Goal: Task Accomplishment & Management: Use online tool/utility

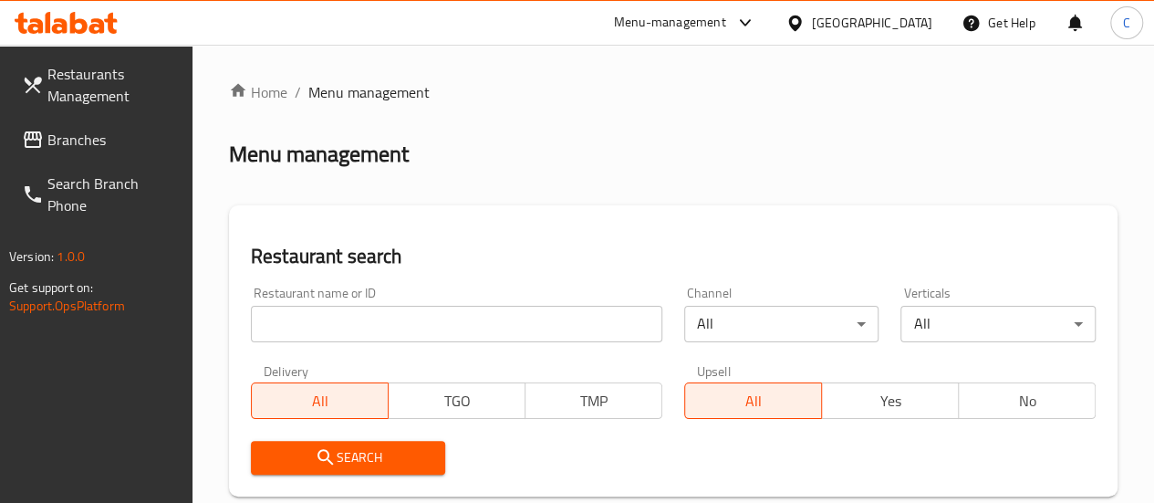
click at [339, 319] on input "search" at bounding box center [457, 324] width 412 height 37
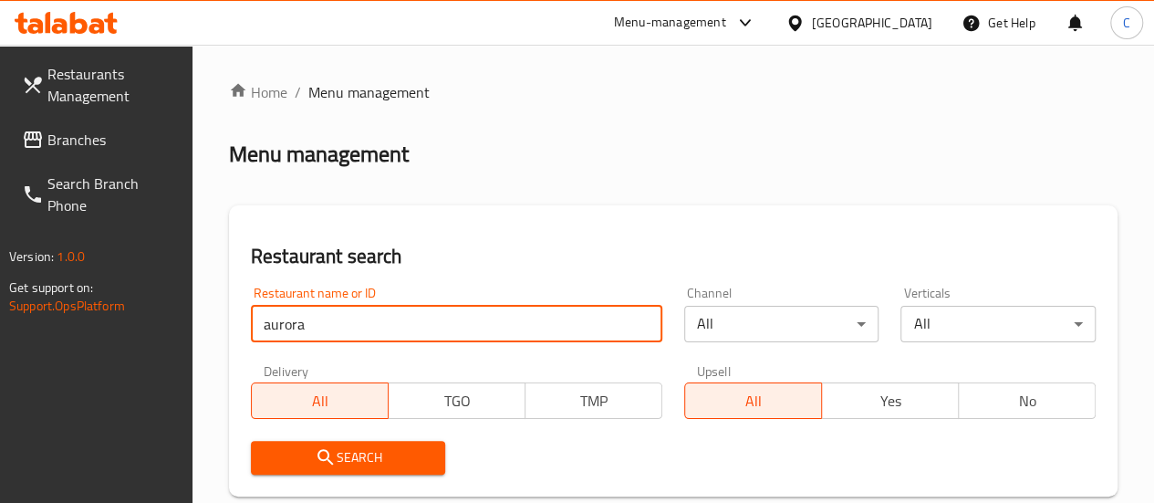
type input "aurora"
click button "Search" at bounding box center [348, 458] width 195 height 34
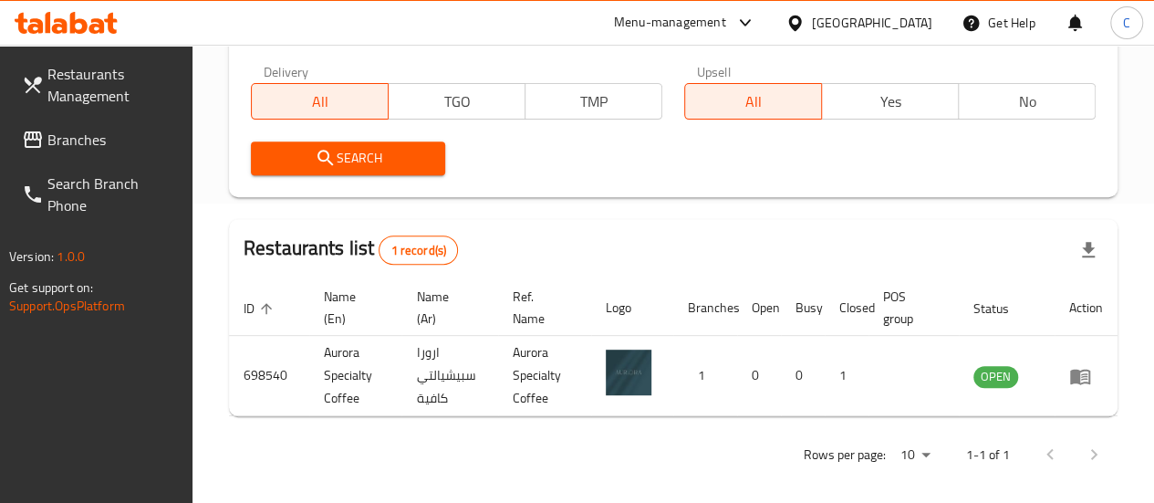
scroll to position [311, 0]
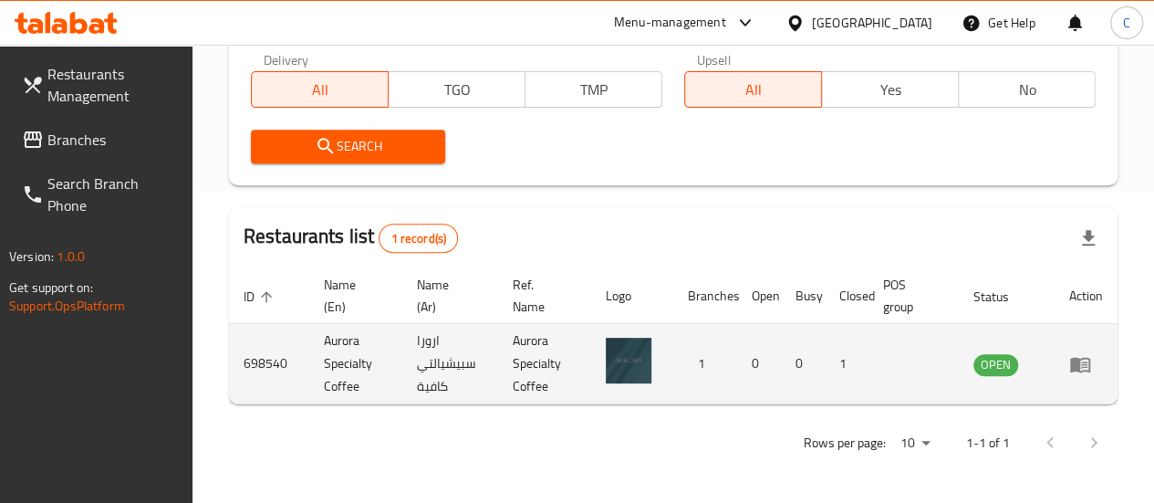
click at [1082, 363] on icon "enhanced table" at bounding box center [1080, 364] width 22 height 22
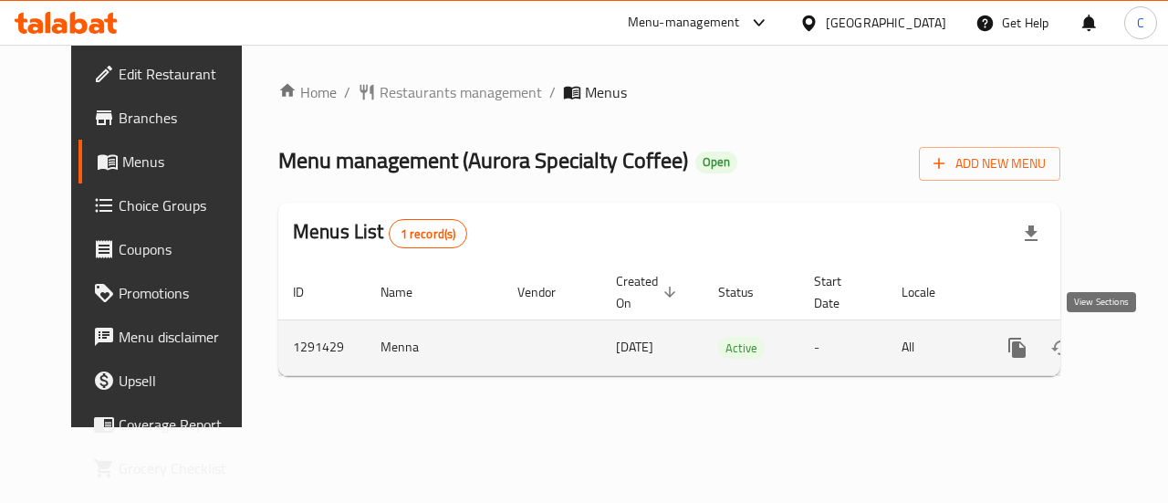
click at [1127, 360] on link "enhanced table" at bounding box center [1149, 348] width 44 height 44
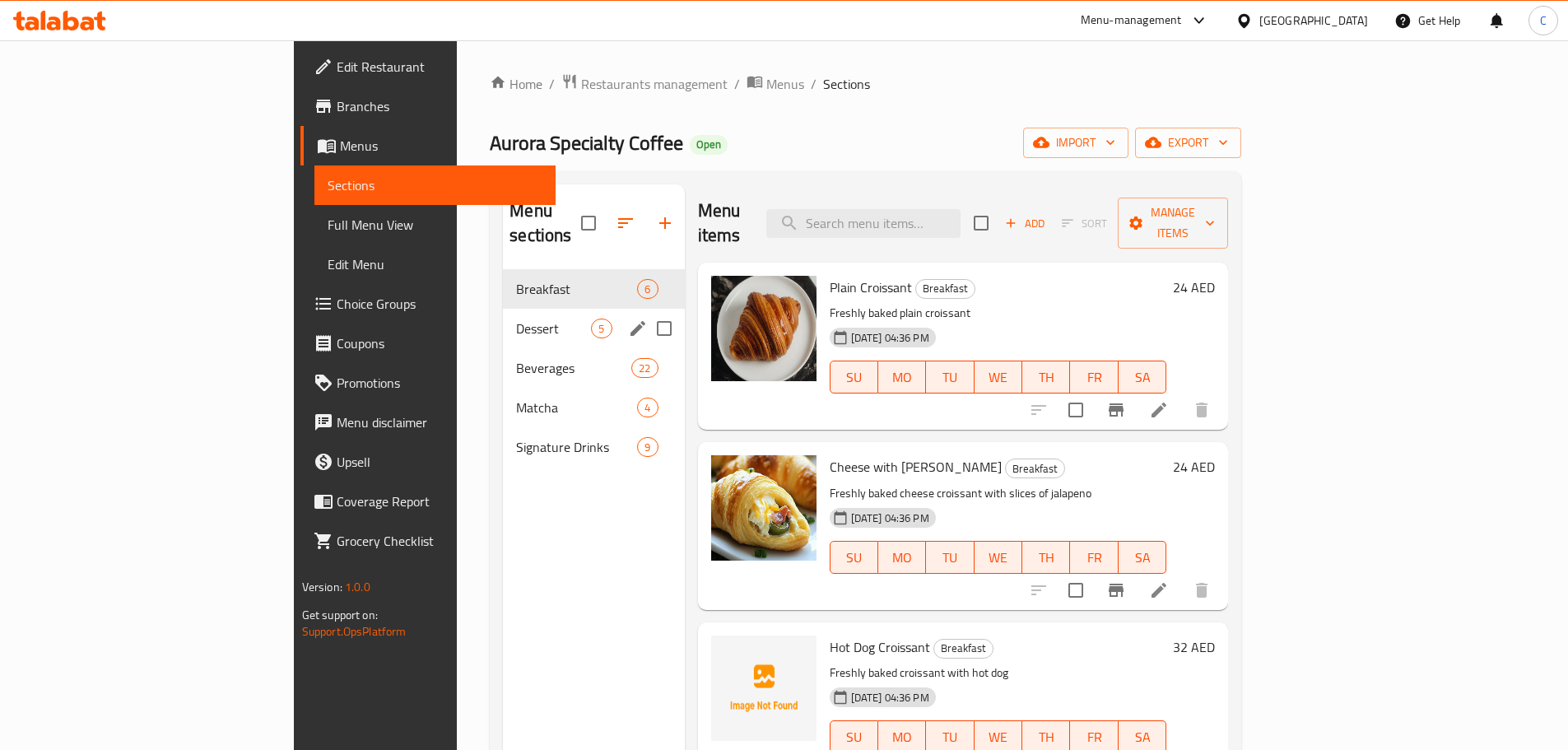
drag, startPoint x: 429, startPoint y: 303, endPoint x: 424, endPoint y: 317, distance: 14.9
click at [516, 319] on span "Dessert" at bounding box center [553, 329] width 75 height 20
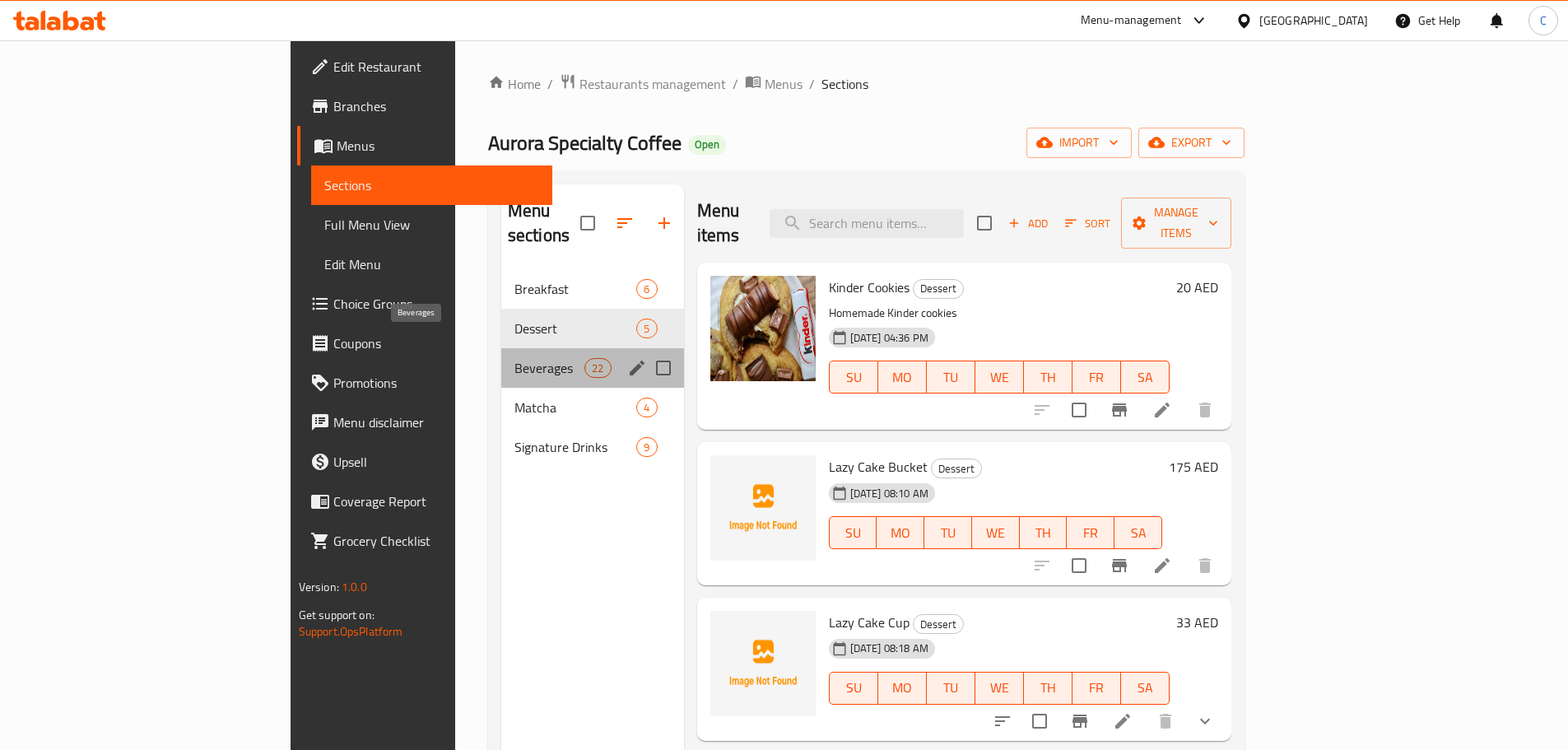
click at [514, 358] on span "Beverages" at bounding box center [549, 368] width 70 height 20
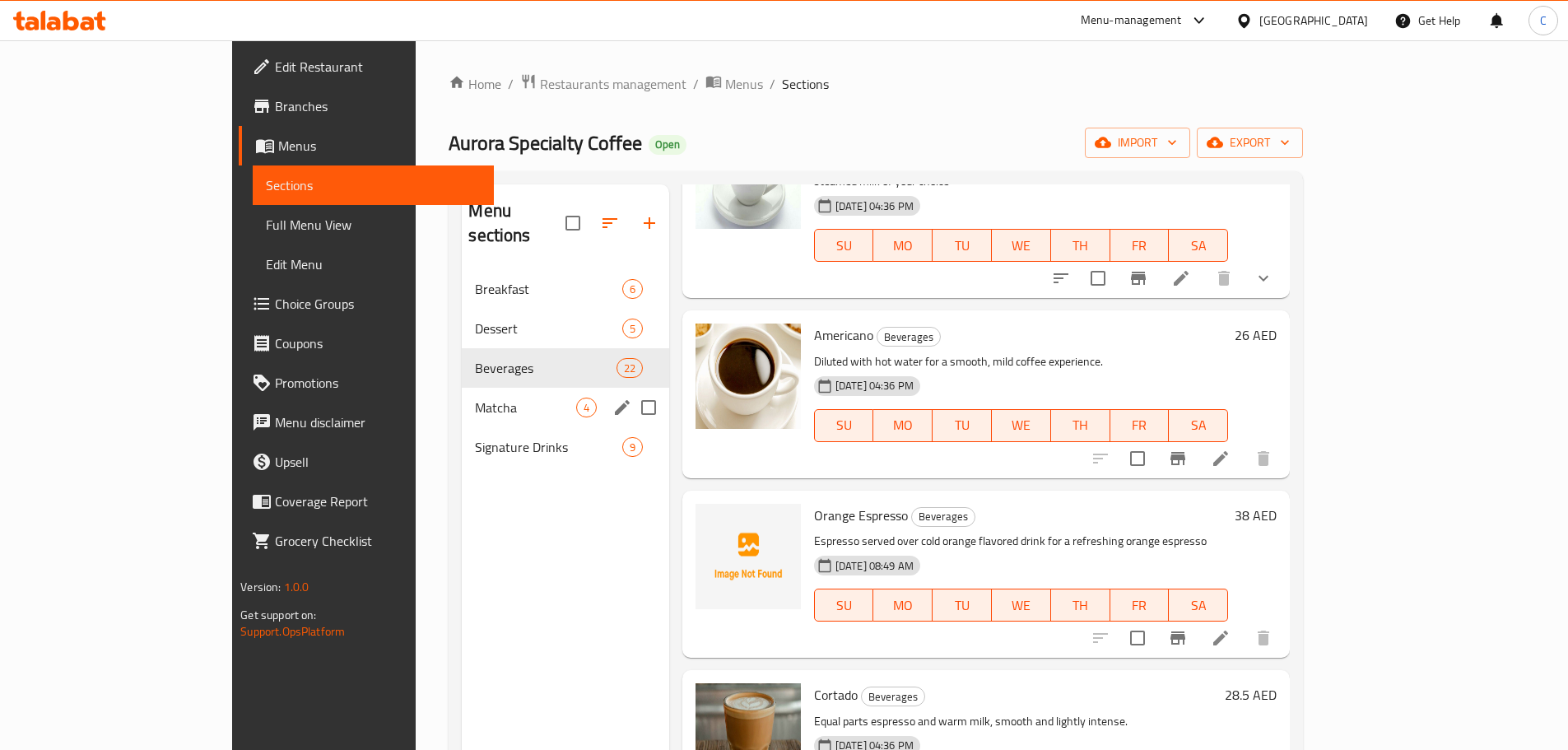
drag, startPoint x: 414, startPoint y: 381, endPoint x: 404, endPoint y: 386, distance: 11.2
click at [475, 398] on span "Matcha" at bounding box center [525, 408] width 100 height 20
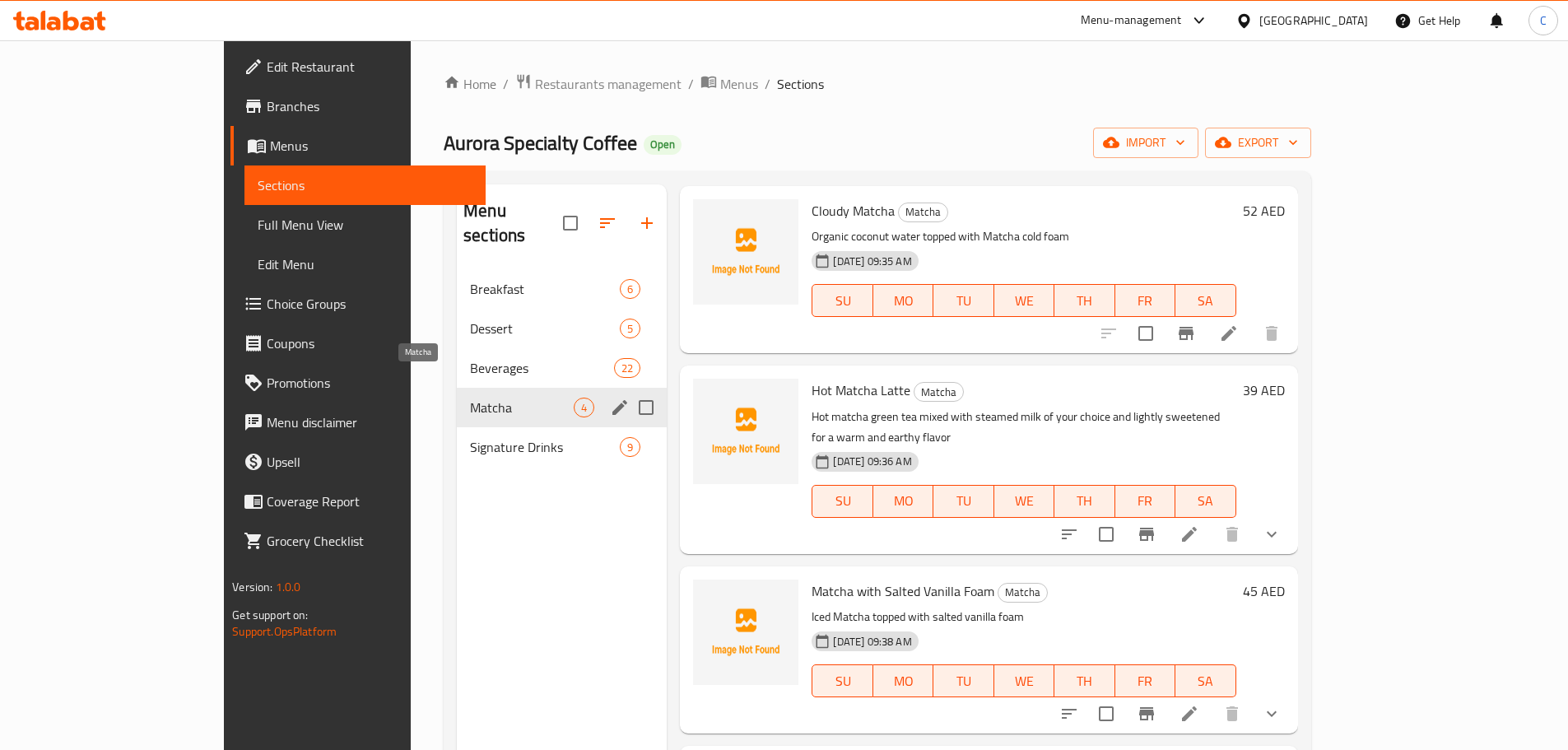
scroll to position [11, 0]
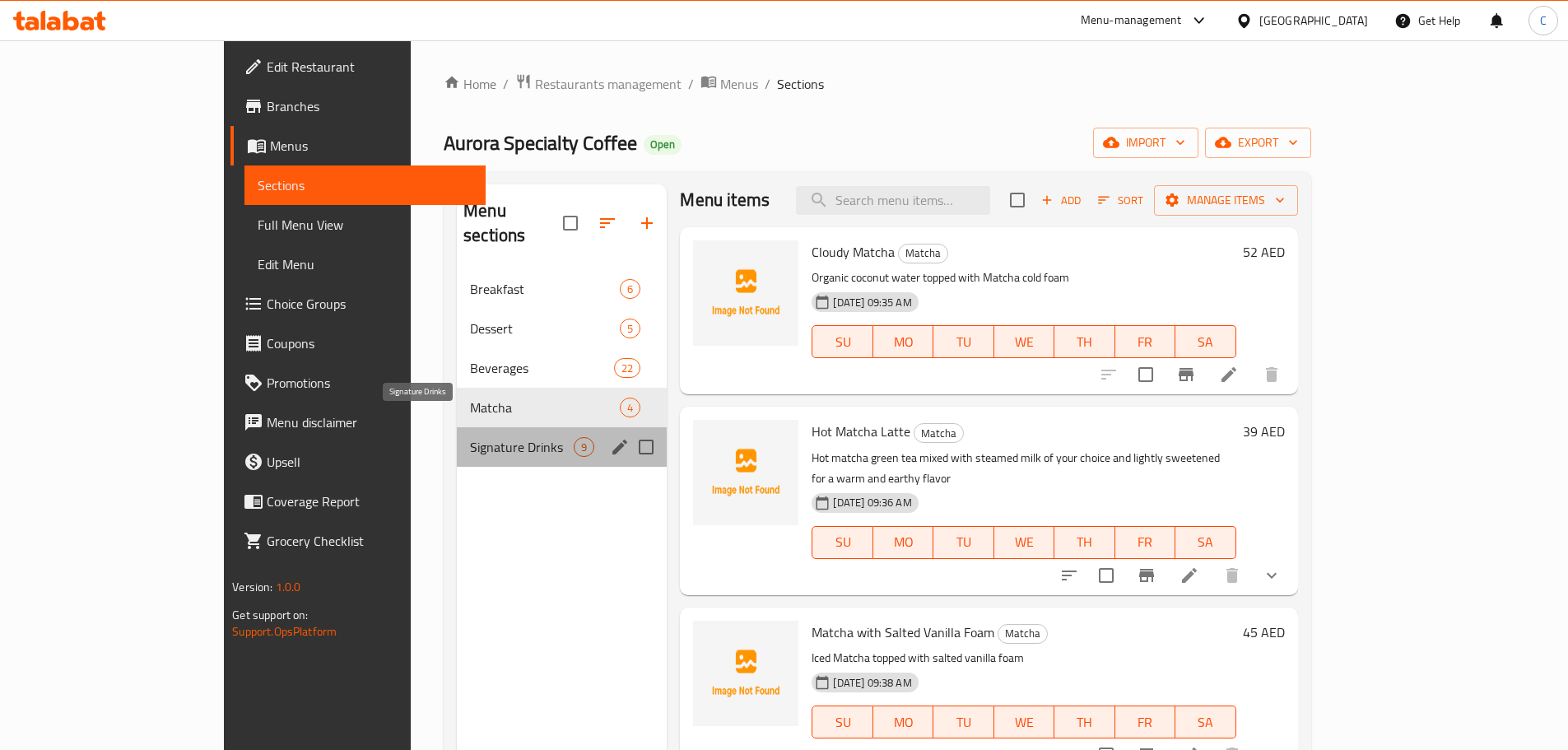
click at [470, 438] on span "Signature Drinks" at bounding box center [521, 448] width 104 height 20
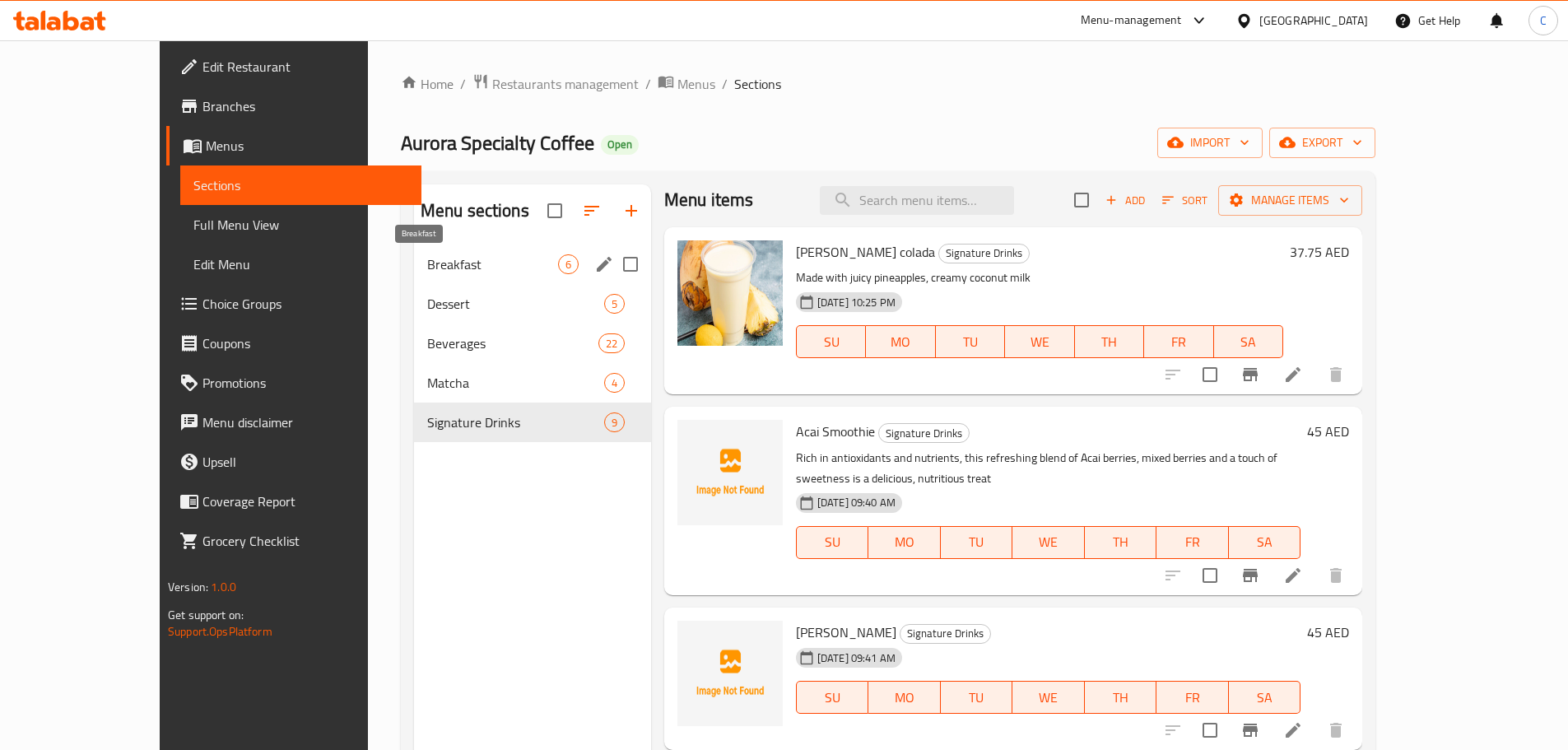
click at [428, 264] on span "Breakfast" at bounding box center [493, 264] width 131 height 20
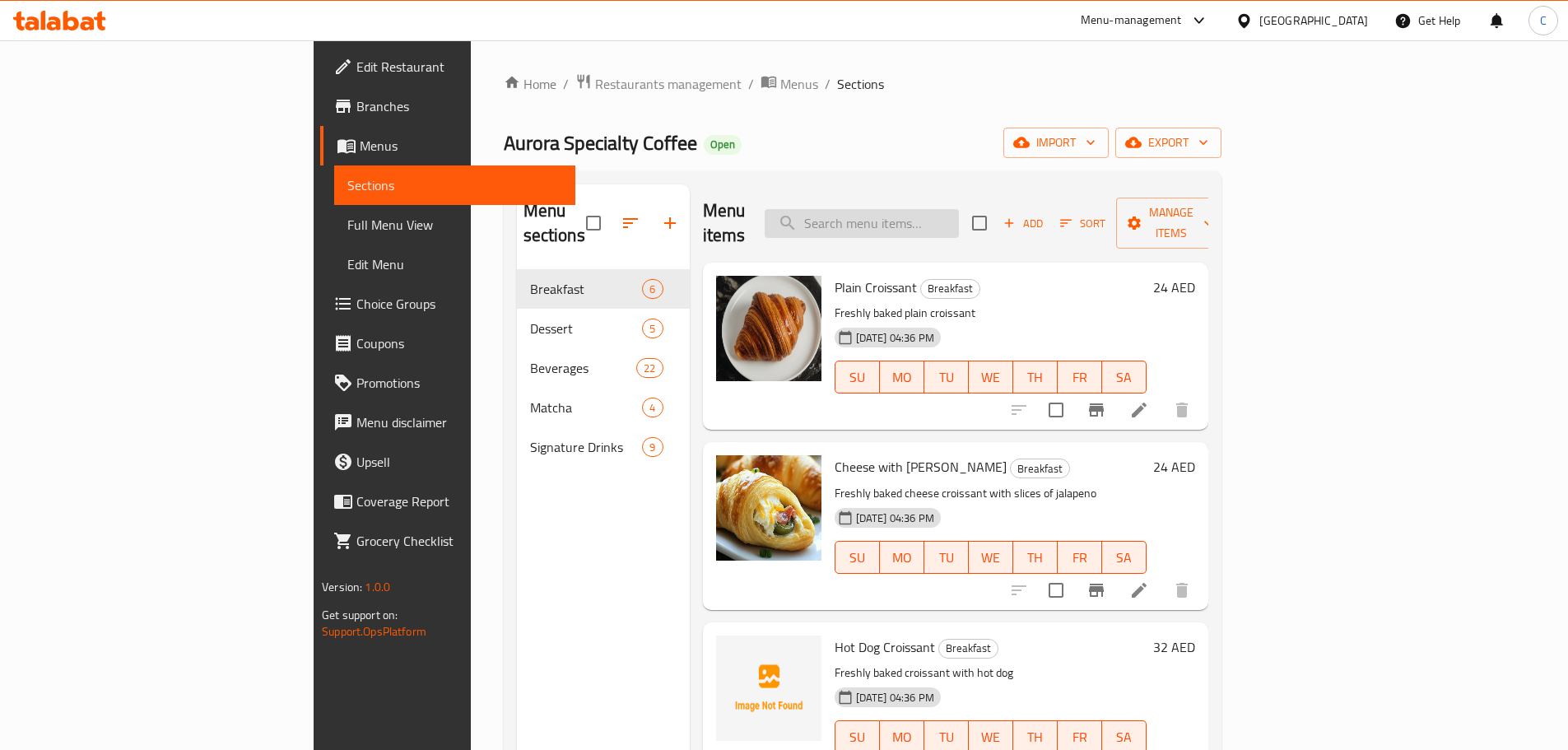
drag, startPoint x: 960, startPoint y: 184, endPoint x: 945, endPoint y: 201, distance: 22.7
click at [956, 184] on div "Menu items Add Sort Manage items" at bounding box center [955, 223] width 505 height 79
click at [945, 209] on input "search" at bounding box center [862, 224] width 194 height 29
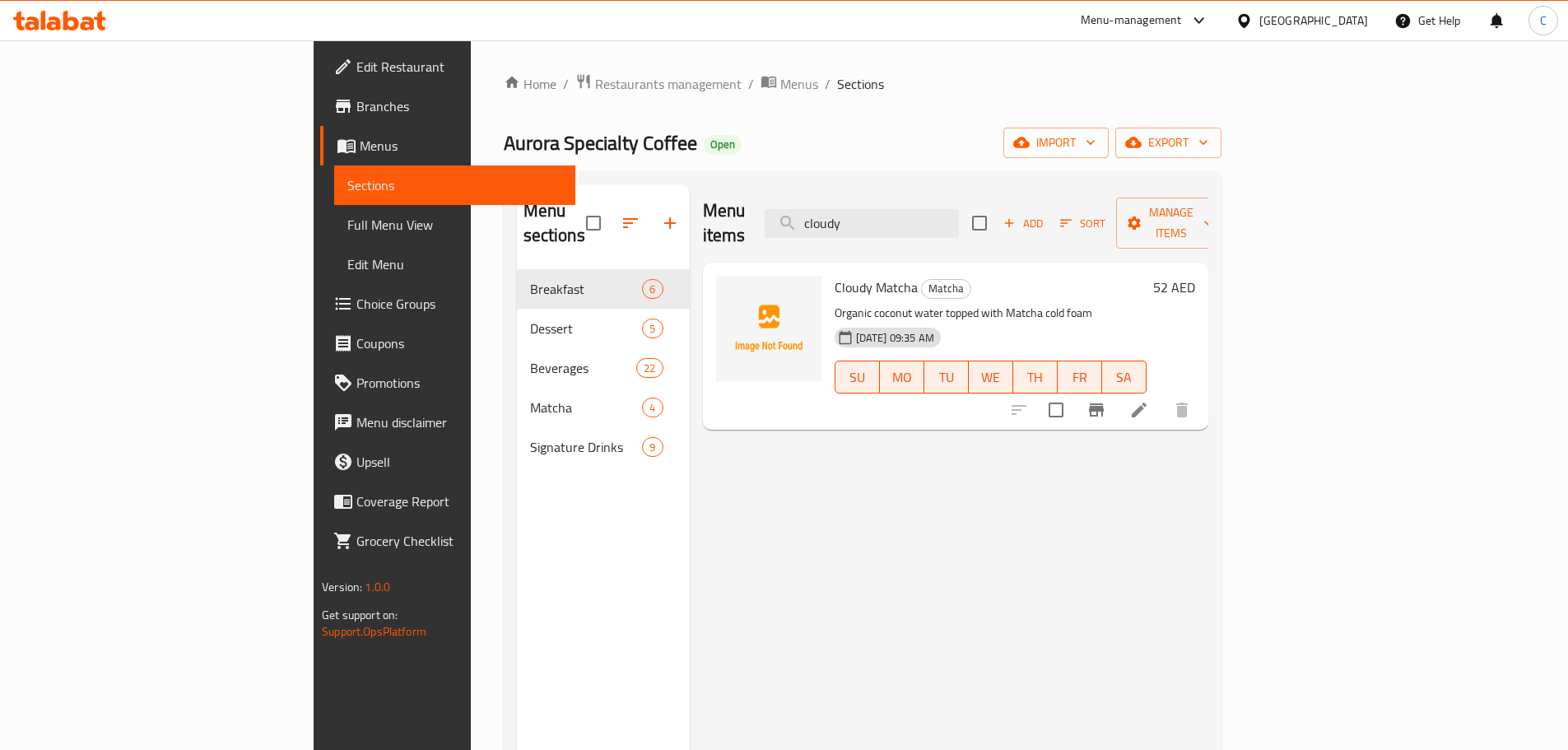
type input "cloudy"
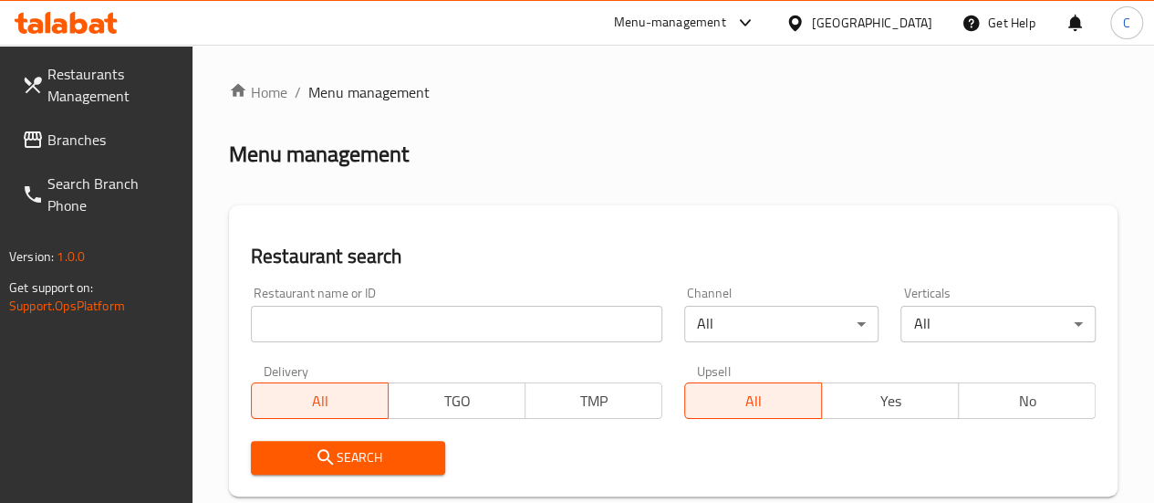
drag, startPoint x: 0, startPoint y: 0, endPoint x: 337, endPoint y: 319, distance: 464.1
click at [337, 319] on input "search" at bounding box center [457, 324] width 412 height 37
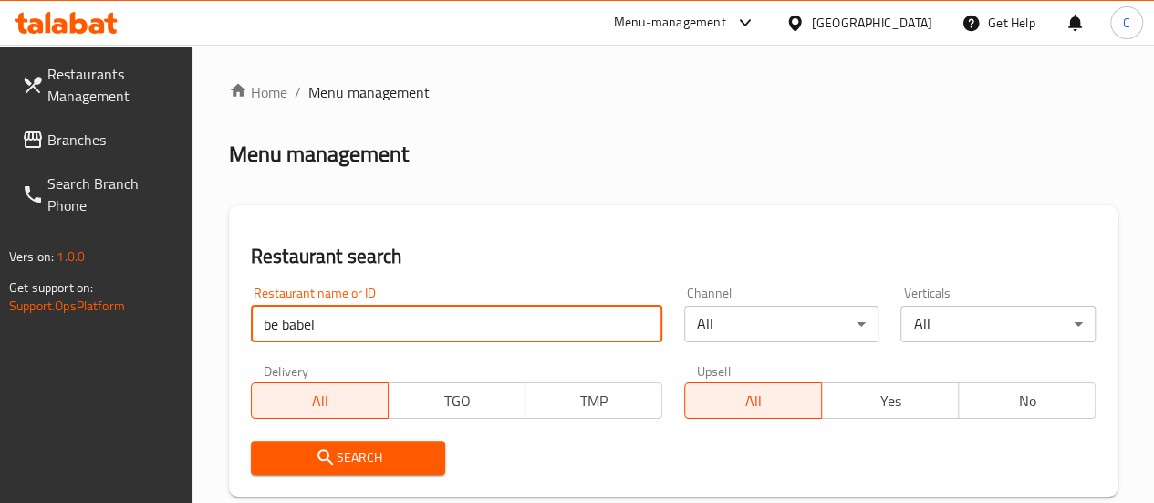
type input "be babel"
click button "Search" at bounding box center [348, 458] width 195 height 34
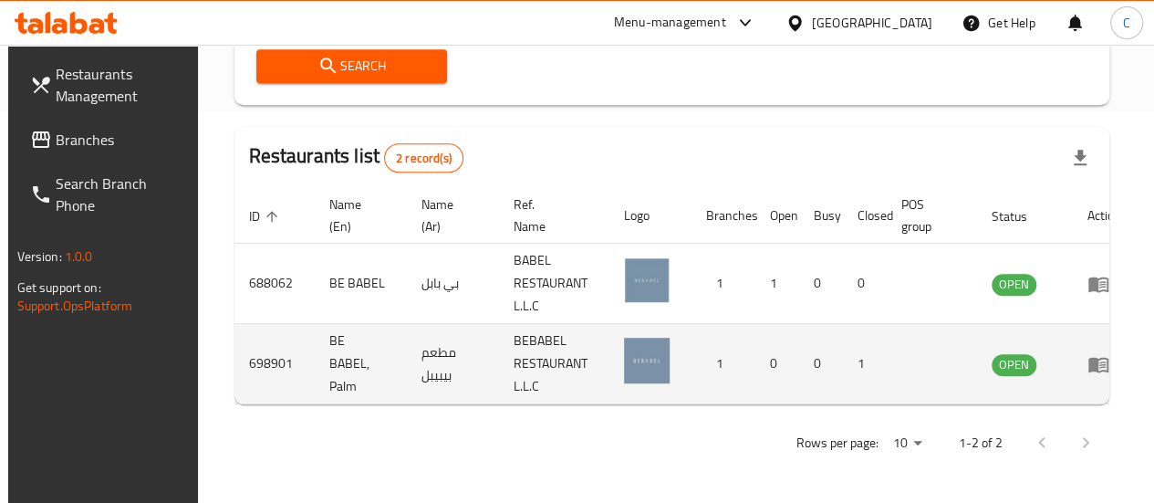
scroll to position [405, 0]
click at [1040, 390] on td "OPEN" at bounding box center [1025, 364] width 96 height 80
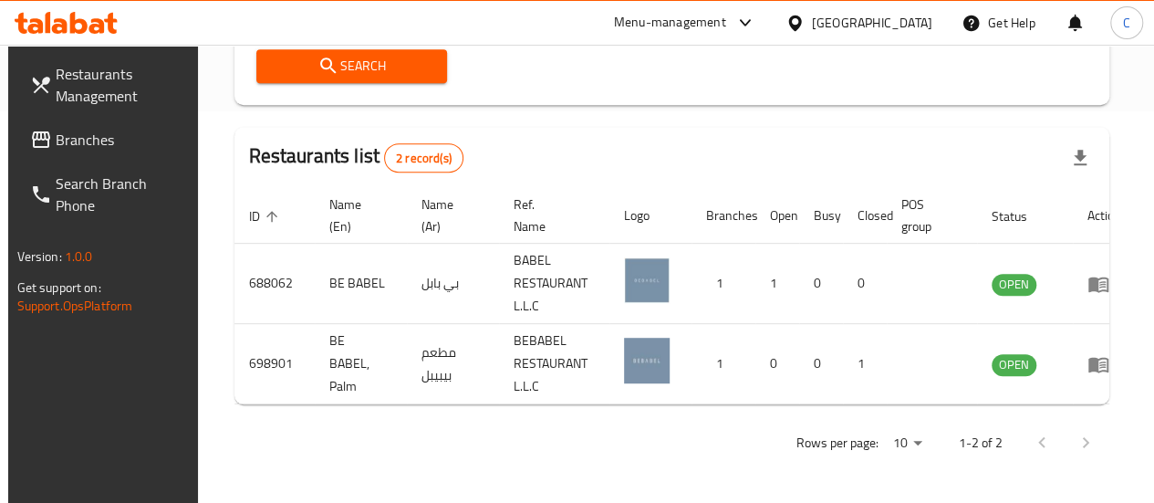
scroll to position [0, 13]
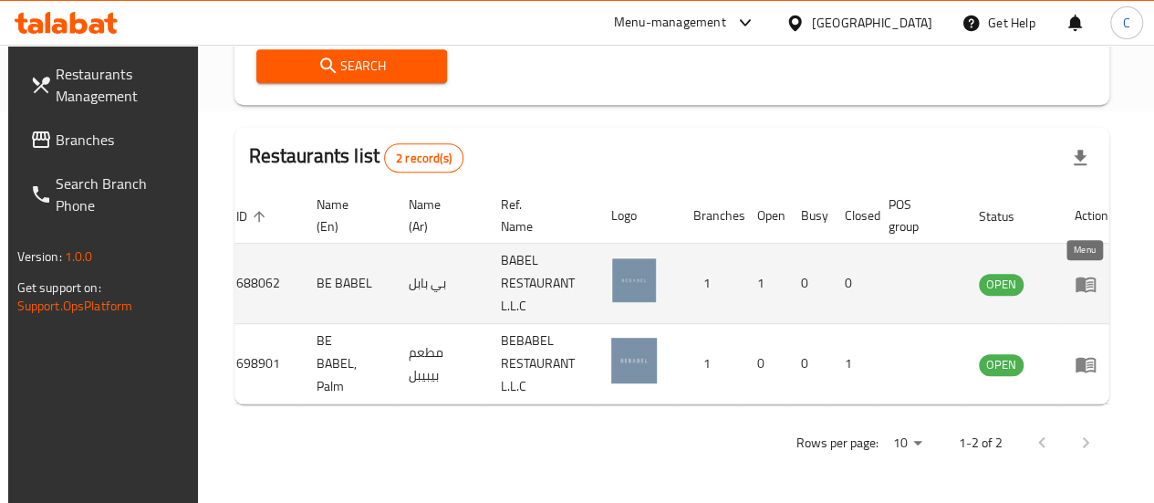
click at [1076, 276] on icon "enhanced table" at bounding box center [1086, 284] width 20 height 16
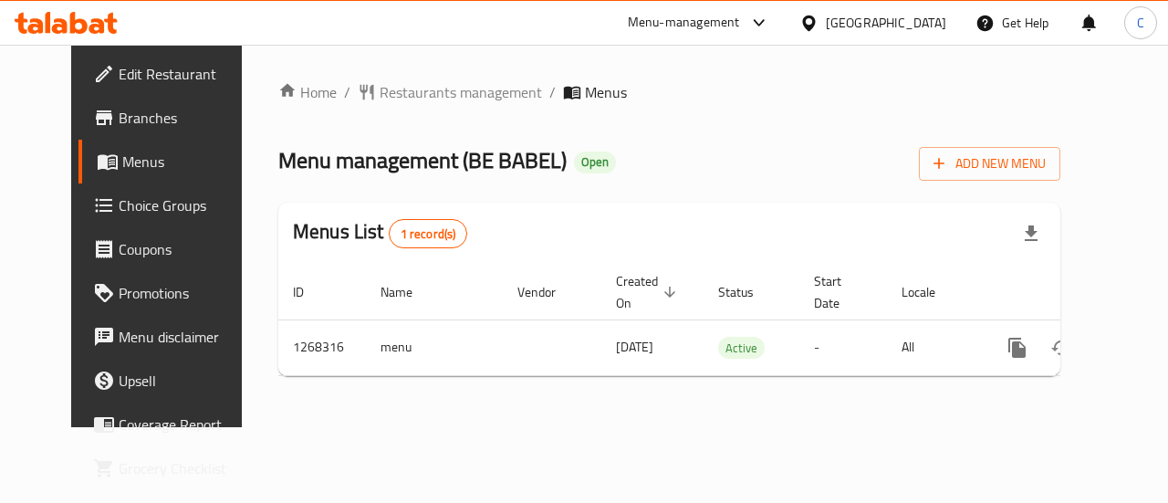
click at [119, 76] on span "Edit Restaurant" at bounding box center [185, 74] width 133 height 22
